Goal: Check status: Check status

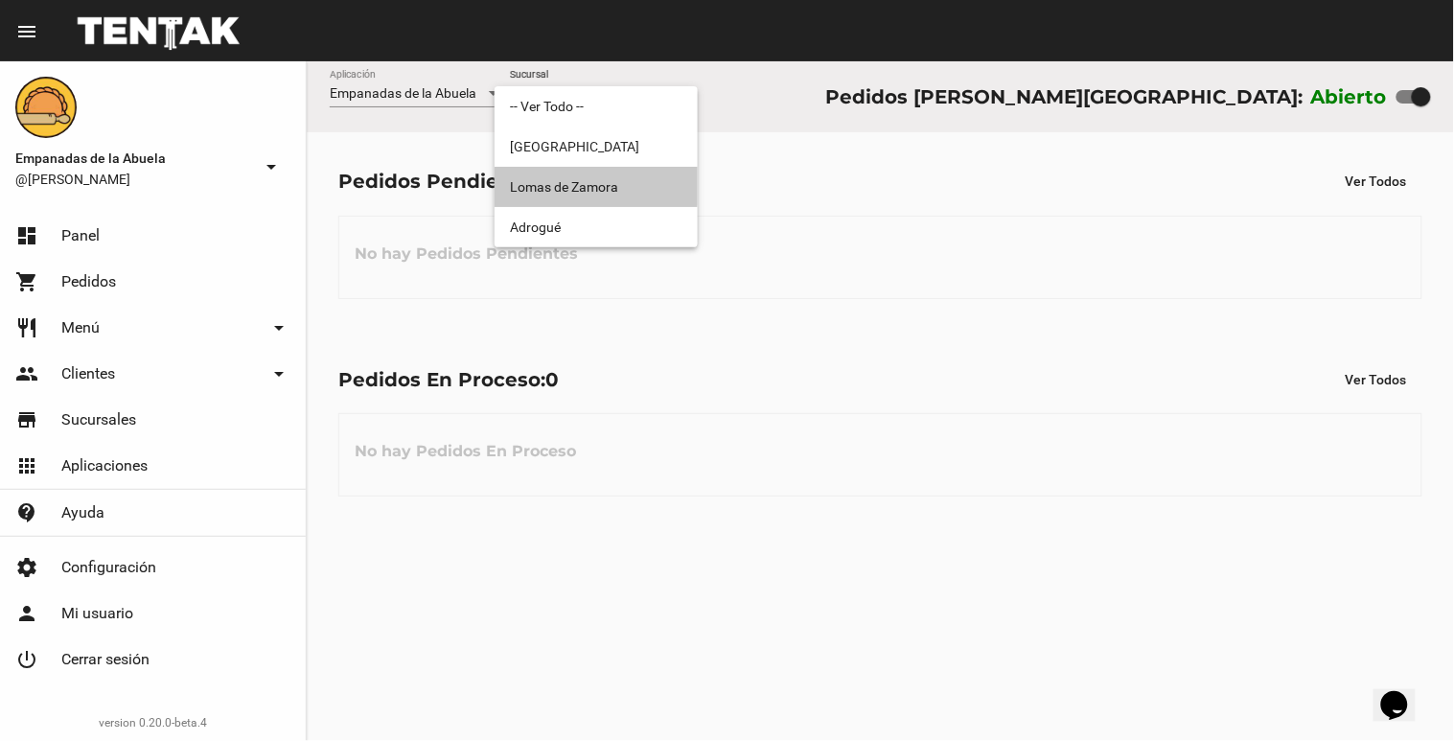
click at [560, 174] on span "Lomas de Zamora" at bounding box center [596, 187] width 173 height 40
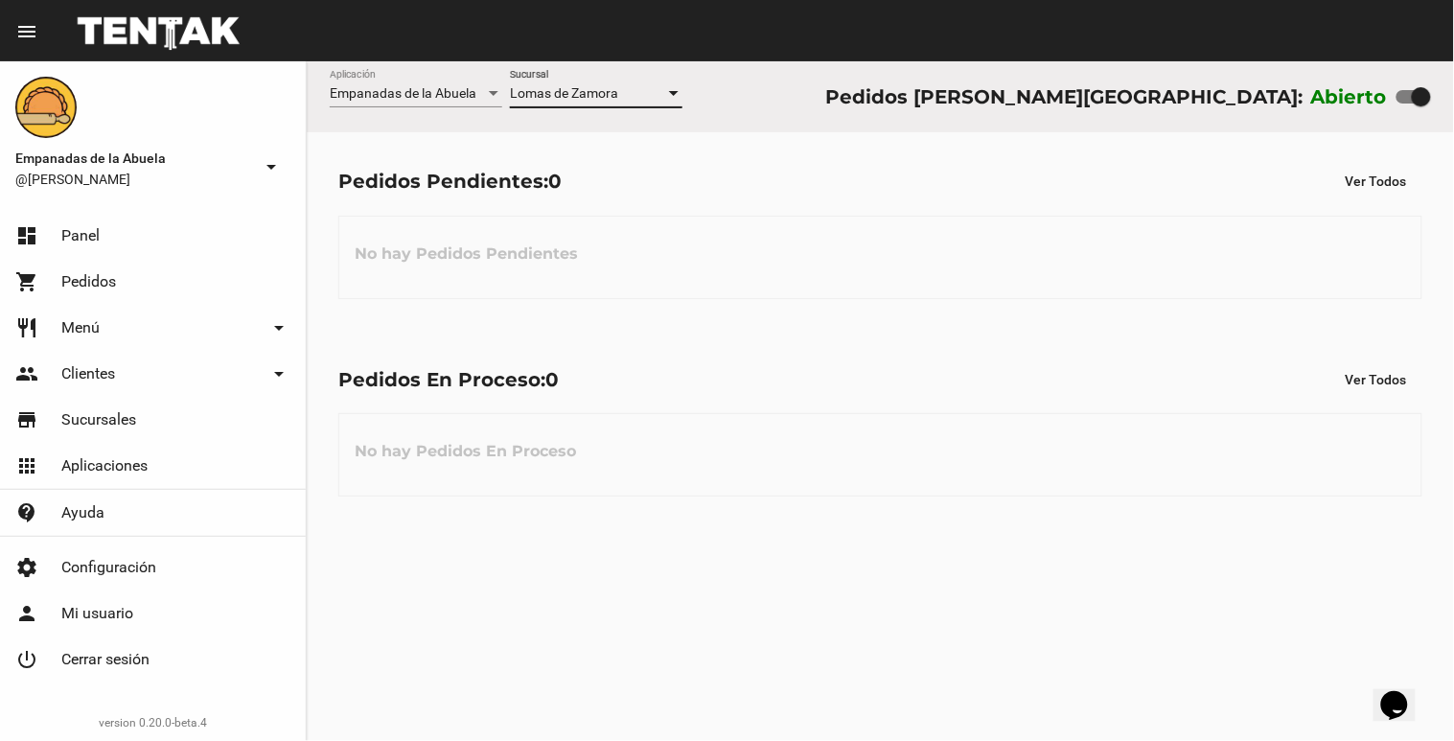
click at [679, 98] on div at bounding box center [673, 93] width 17 height 15
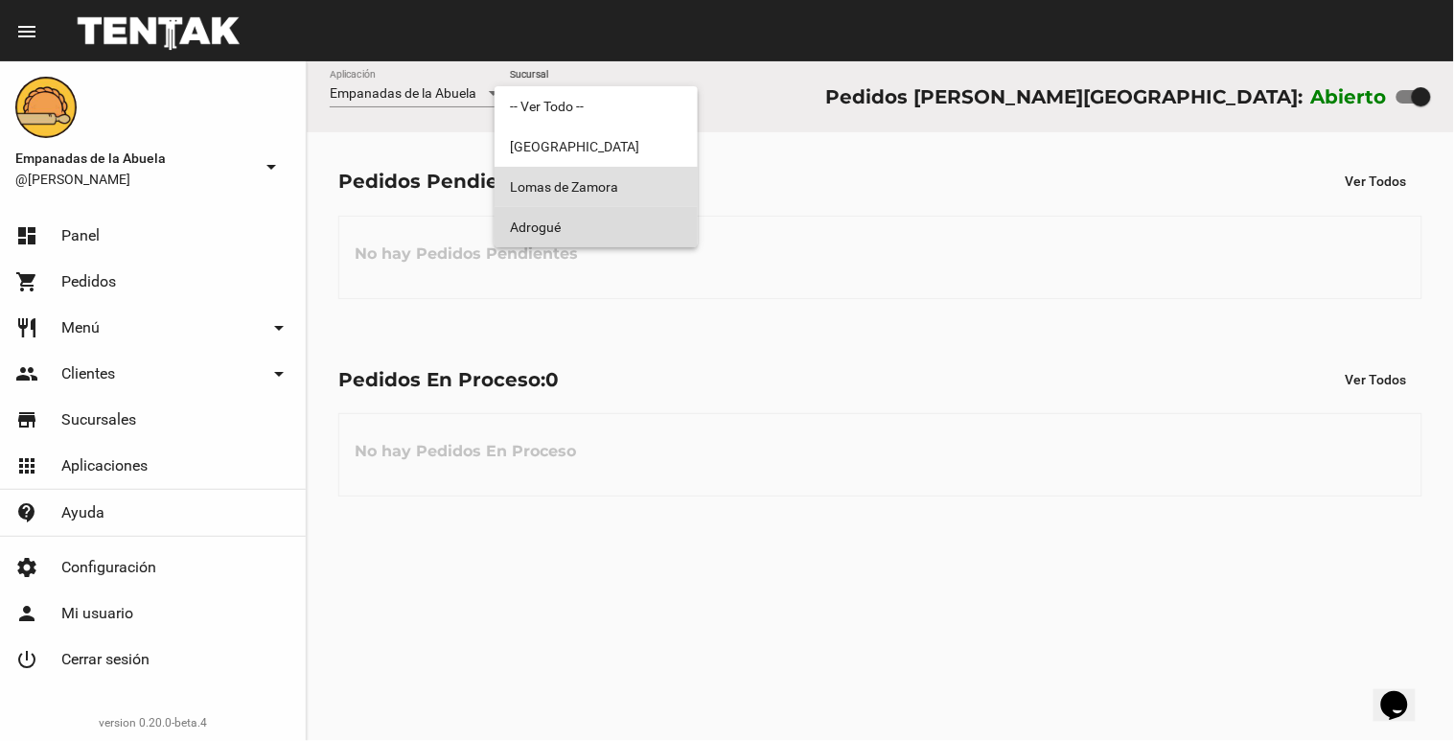
click at [600, 228] on span "Adrogué" at bounding box center [596, 227] width 173 height 40
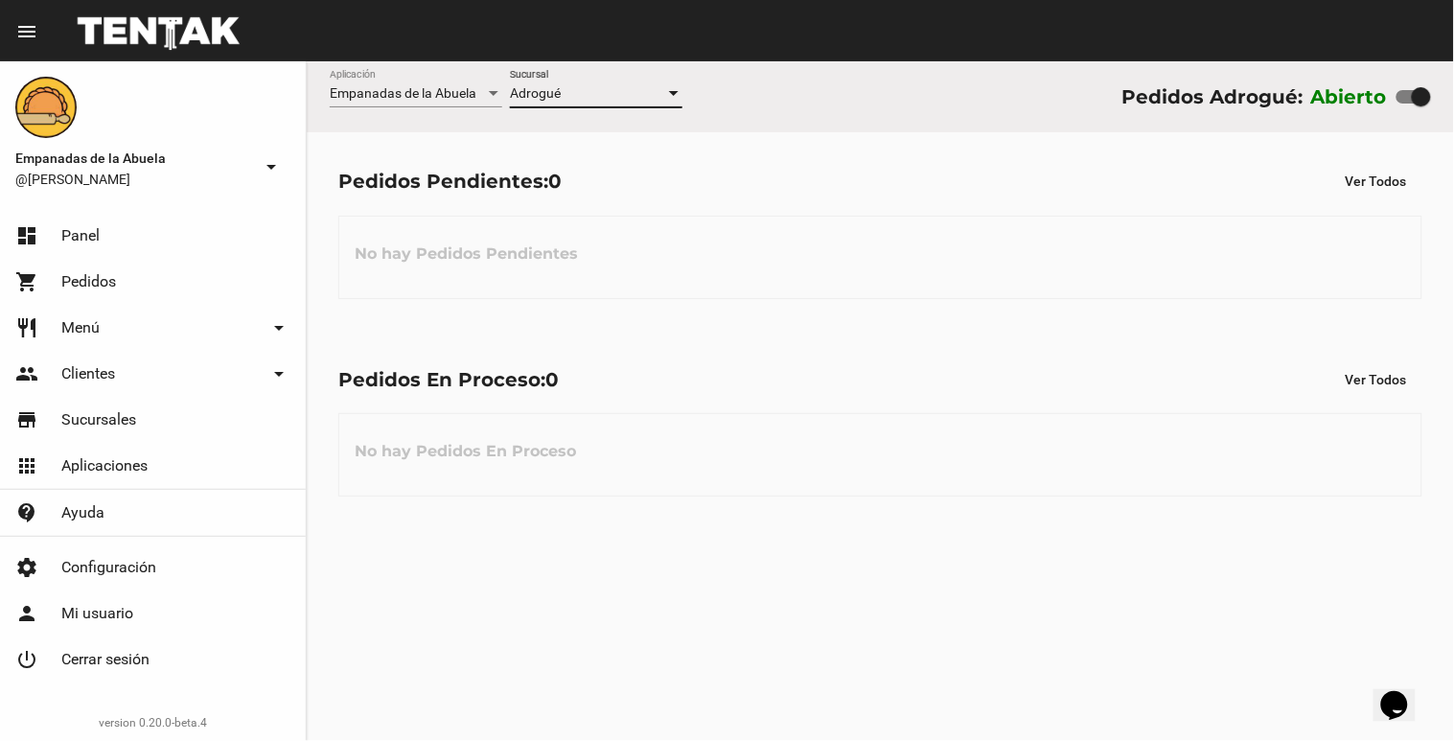
click at [679, 87] on div at bounding box center [673, 93] width 17 height 15
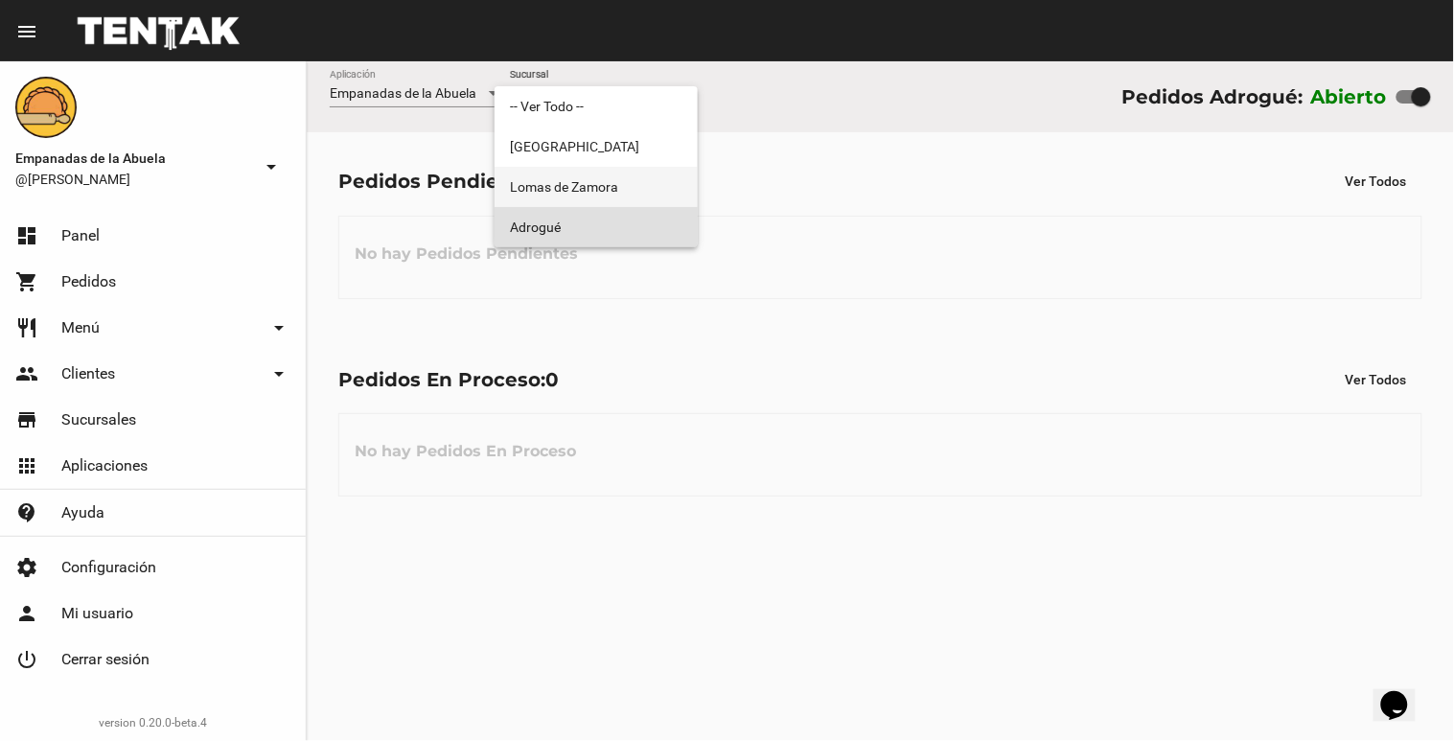
click at [617, 185] on span "Lomas de Zamora" at bounding box center [596, 187] width 173 height 40
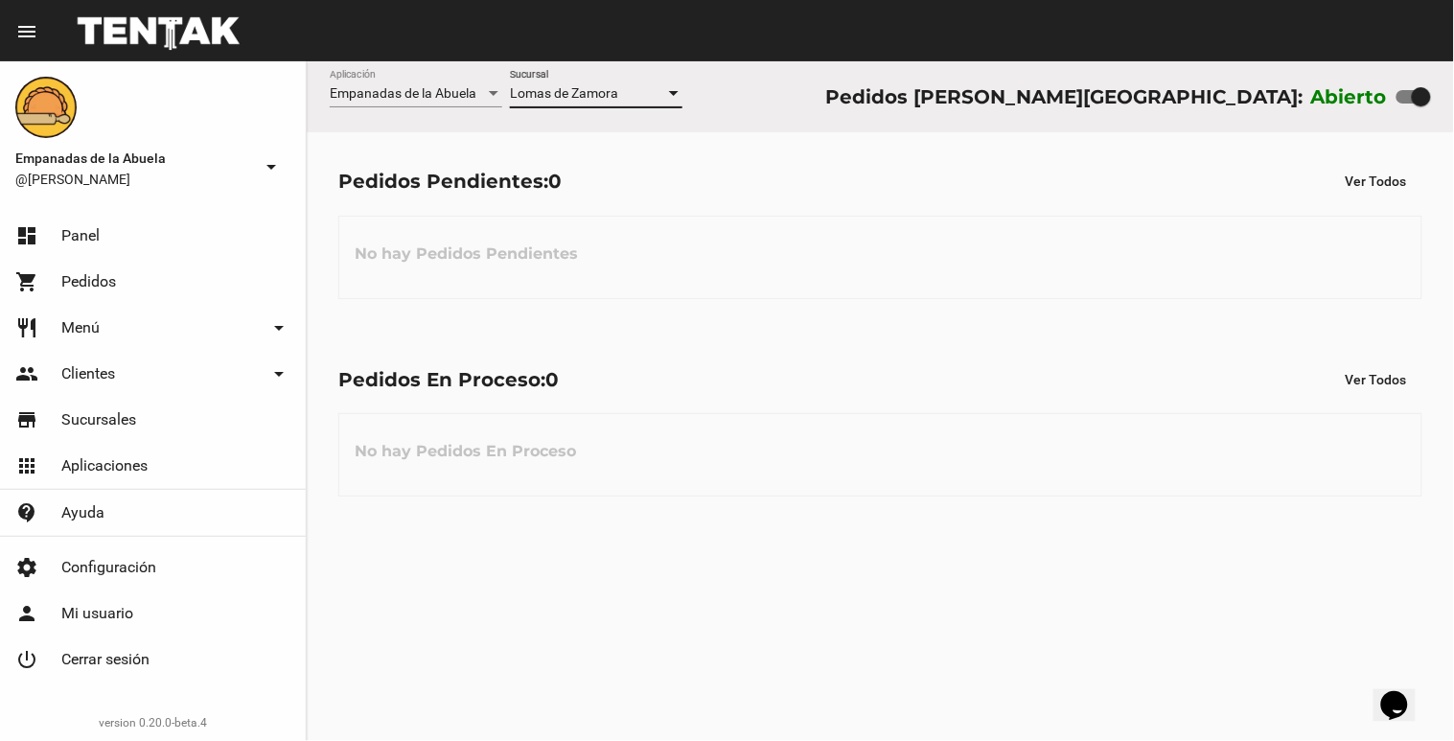
click at [523, 503] on div "Pedidos En Proceso: 0 Ver Todos No hay Pedidos En Proceso" at bounding box center [881, 429] width 1148 height 197
click at [682, 91] on div at bounding box center [673, 93] width 17 height 15
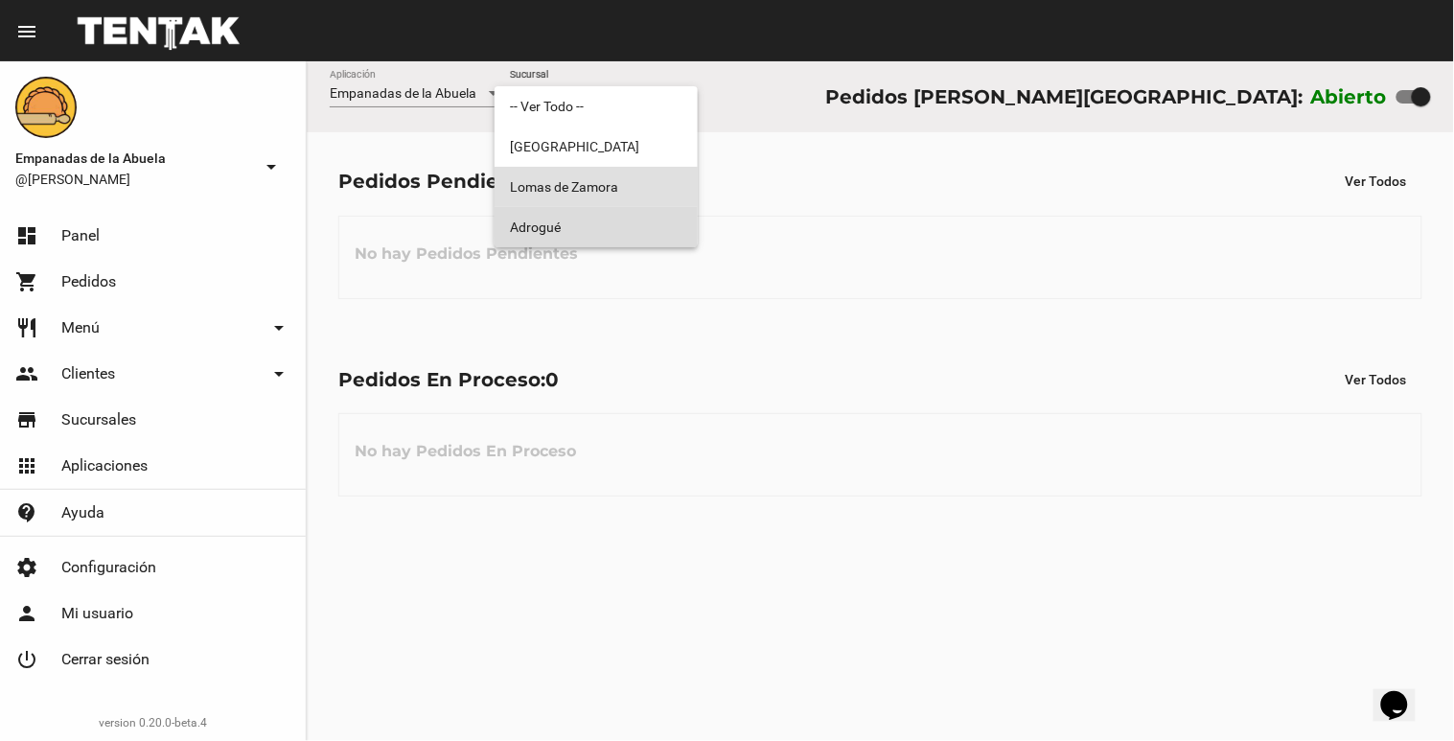
click at [676, 218] on span "Adrogué" at bounding box center [596, 227] width 173 height 40
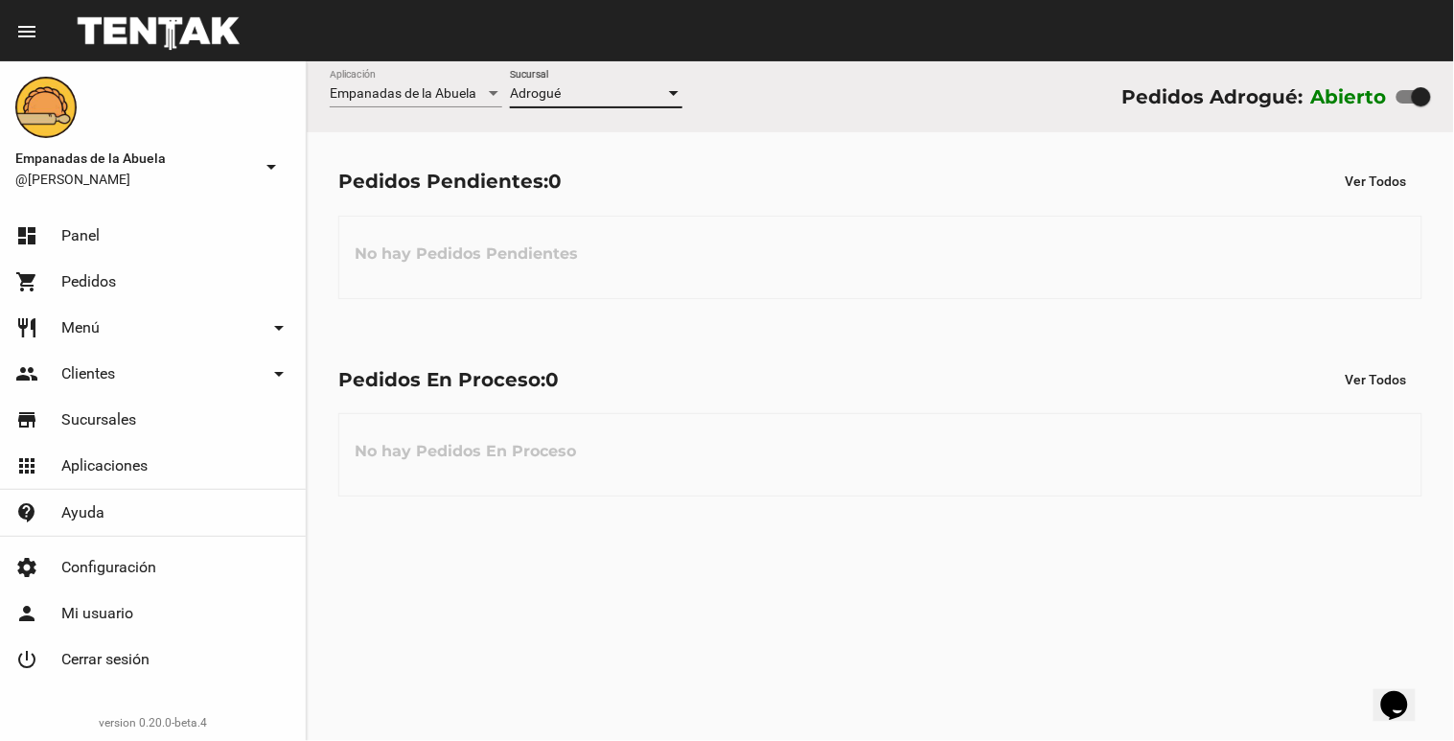
click at [688, 98] on div "Empanadas de la Abuela Aplicación Adrogué Sucursal Pedidos Adrogué: Abierto" at bounding box center [881, 96] width 1148 height 71
click at [677, 99] on div at bounding box center [673, 93] width 17 height 15
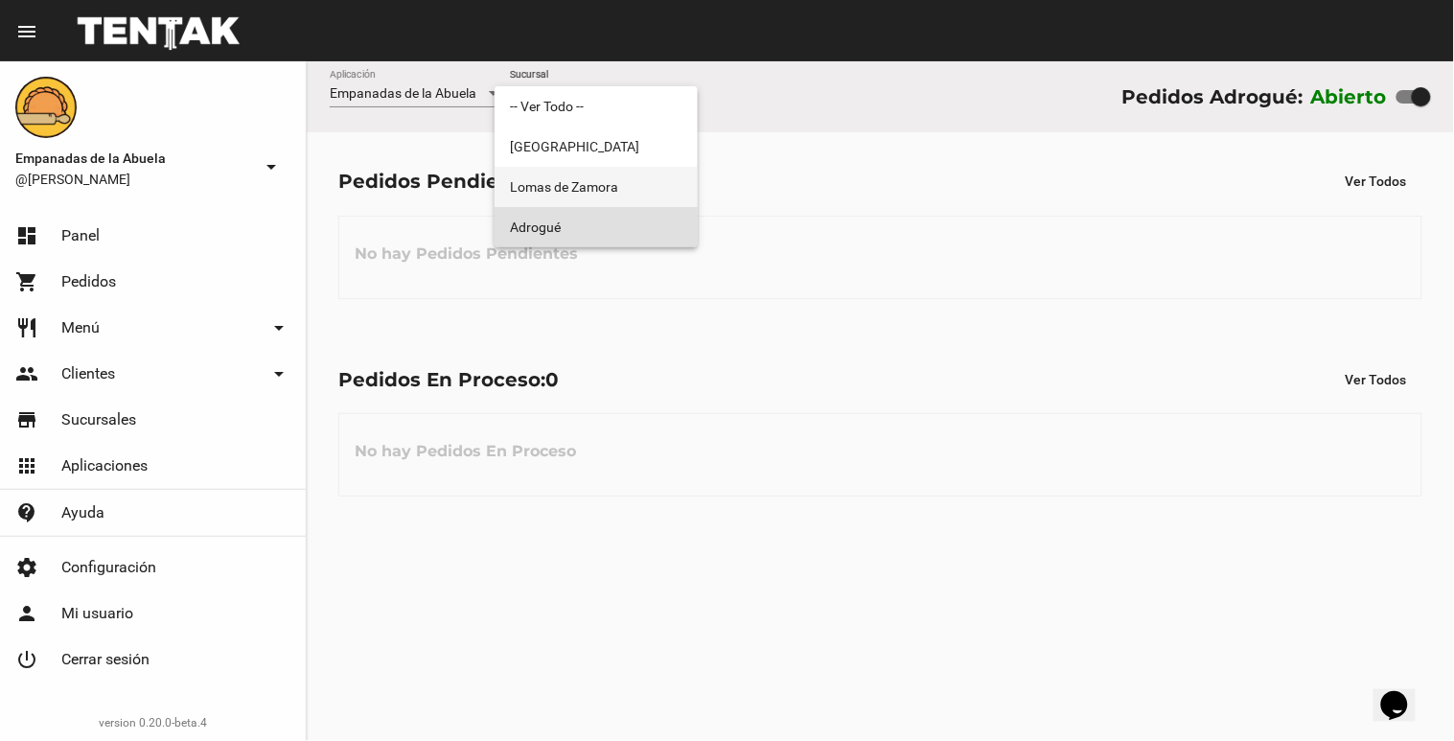
click at [643, 176] on span "Lomas de Zamora" at bounding box center [596, 187] width 173 height 40
